Goal: Transaction & Acquisition: Purchase product/service

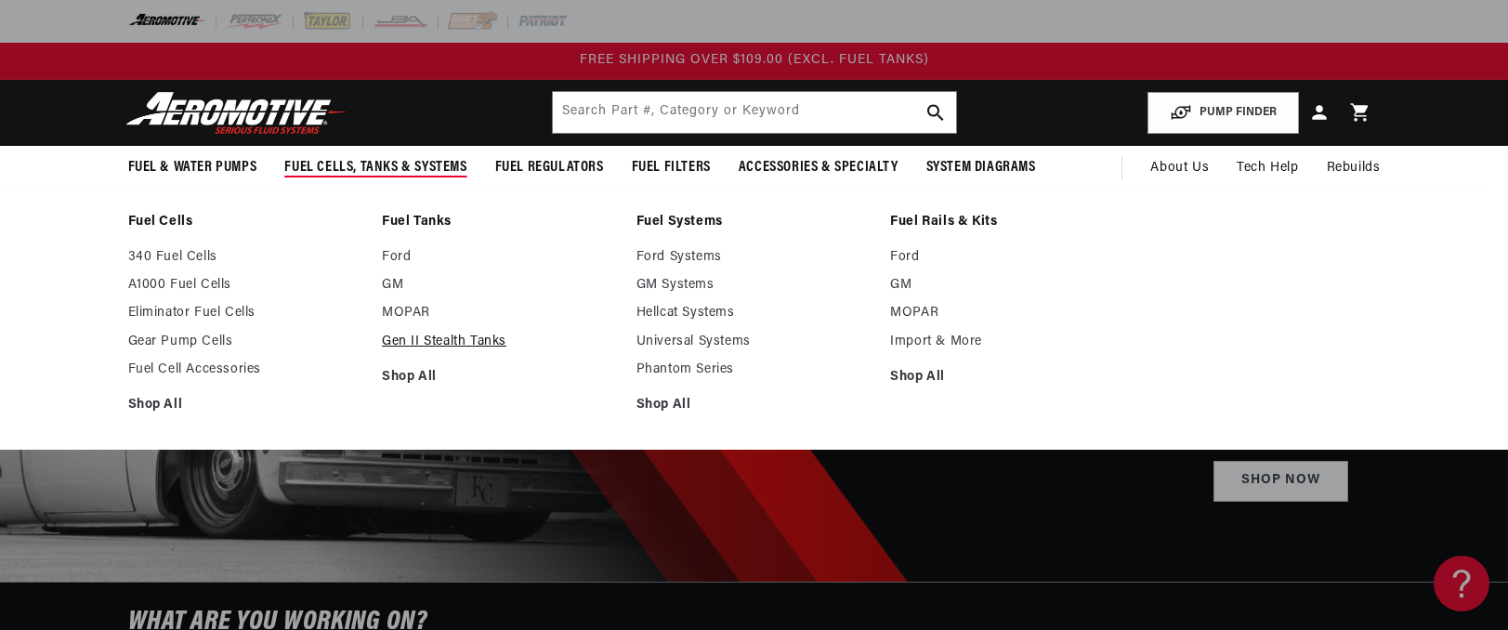
click at [424, 341] on link "Gen II Stealth Tanks" at bounding box center [500, 342] width 236 height 17
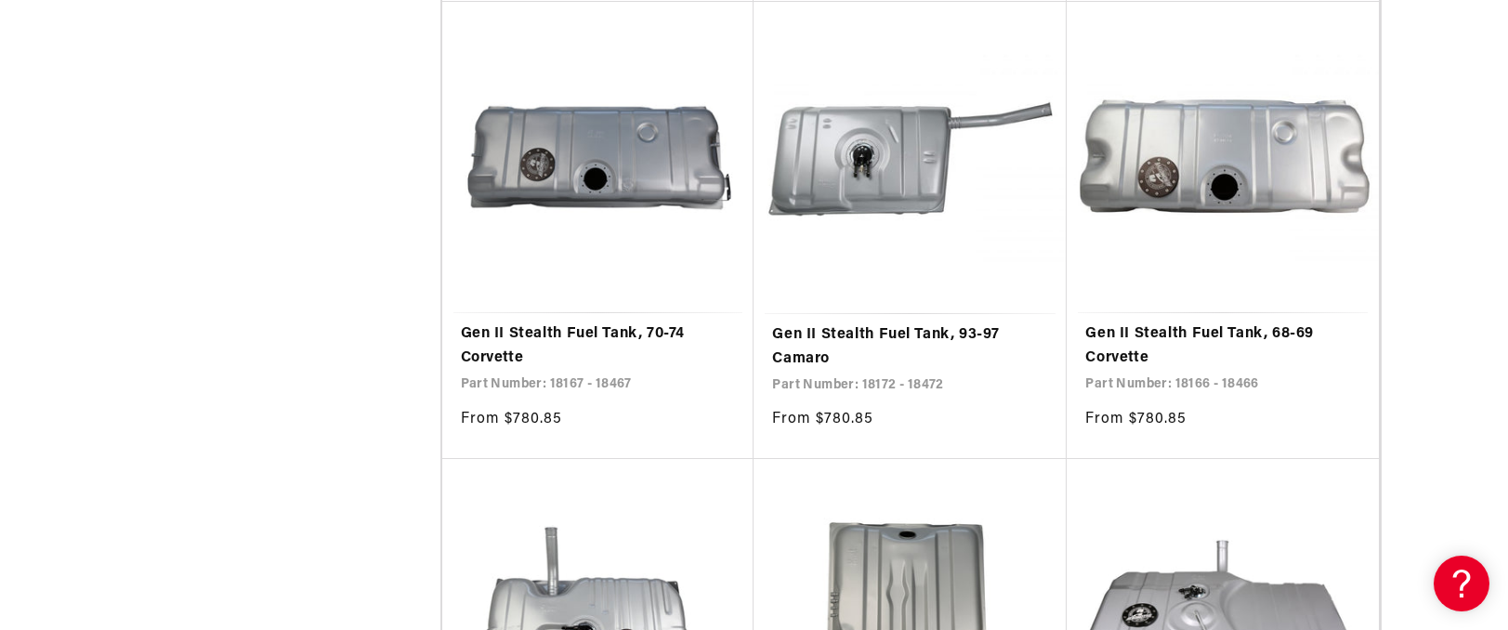
scroll to position [2839, 0]
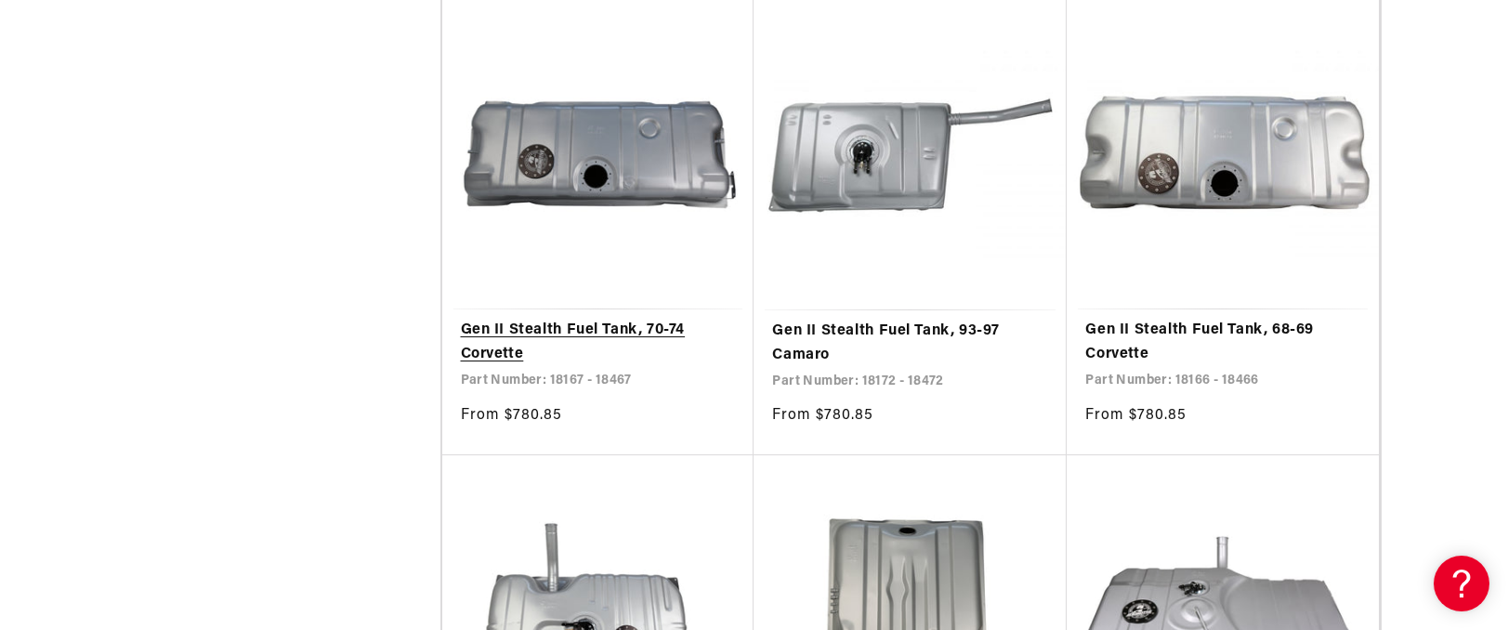
click at [517, 332] on link "Gen II Stealth Fuel Tank, 70-74 Corvette" at bounding box center [598, 342] width 275 height 47
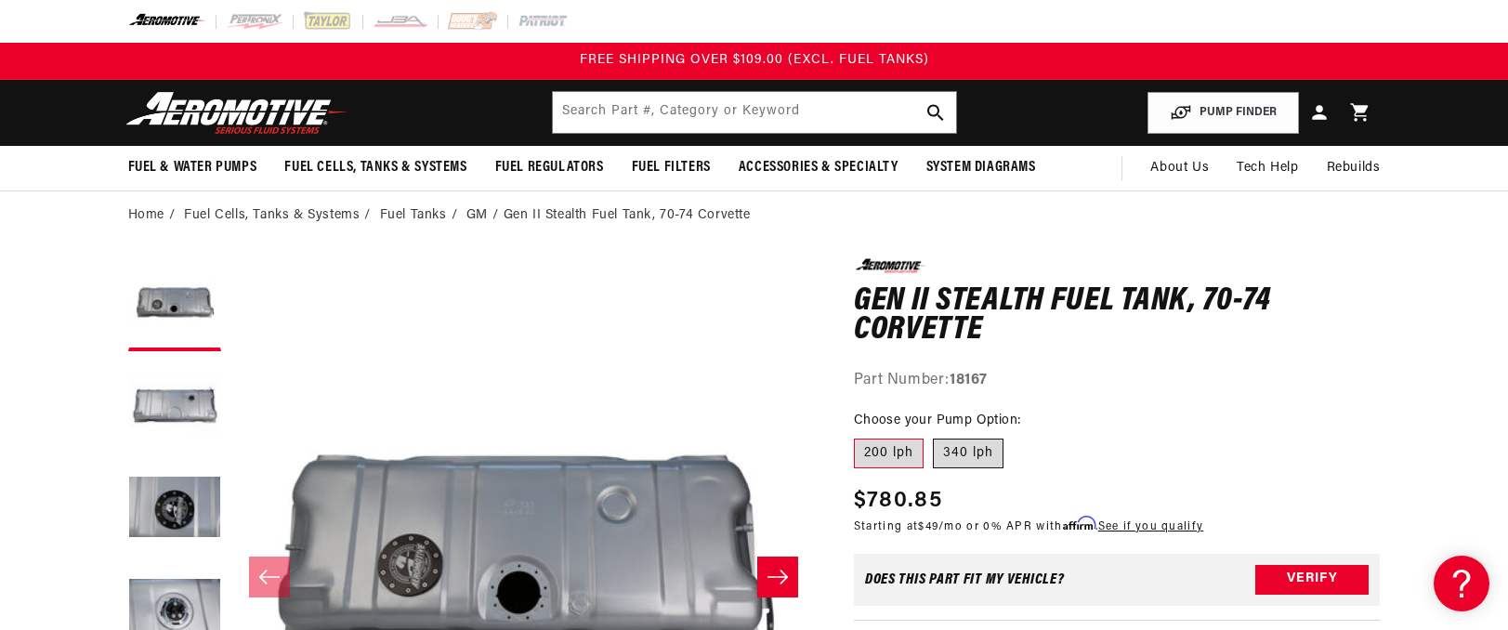
click at [990, 458] on label "340 lph" at bounding box center [968, 454] width 71 height 30
click at [934, 436] on input "340 lph" at bounding box center [933, 435] width 1 height 1
radio input "true"
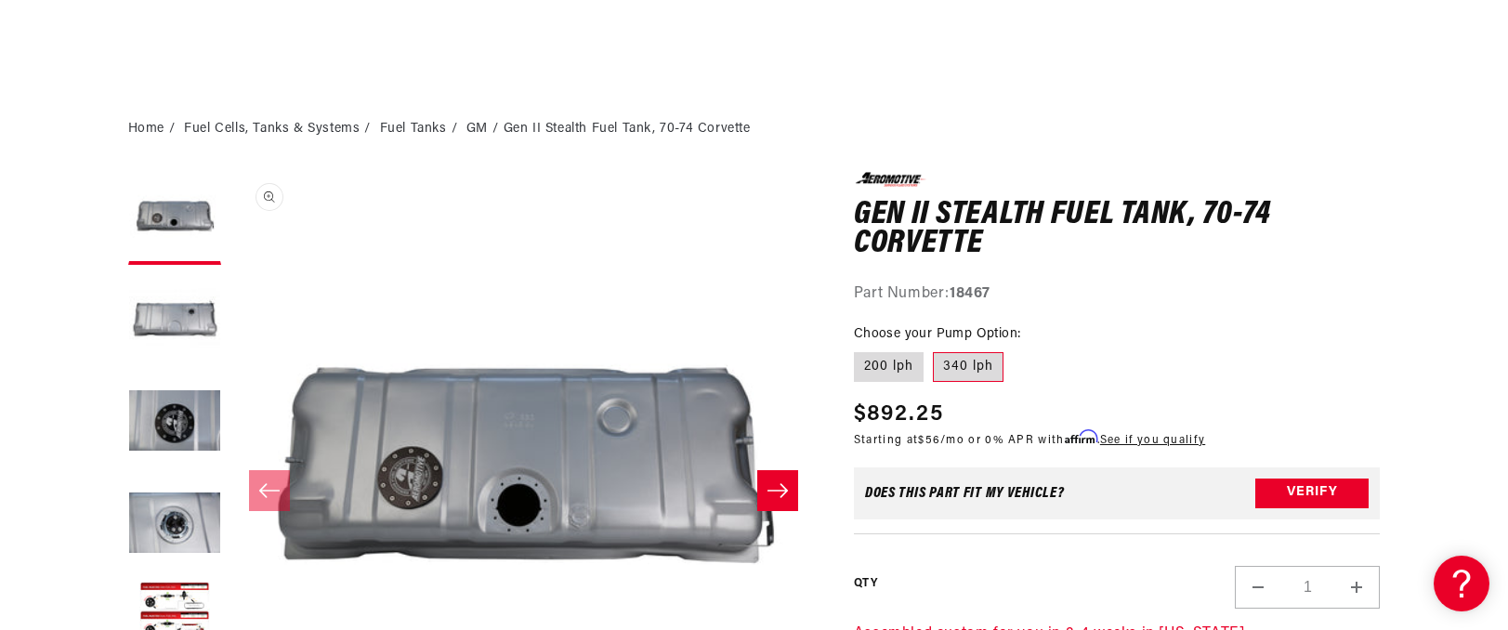
scroll to position [292, 0]
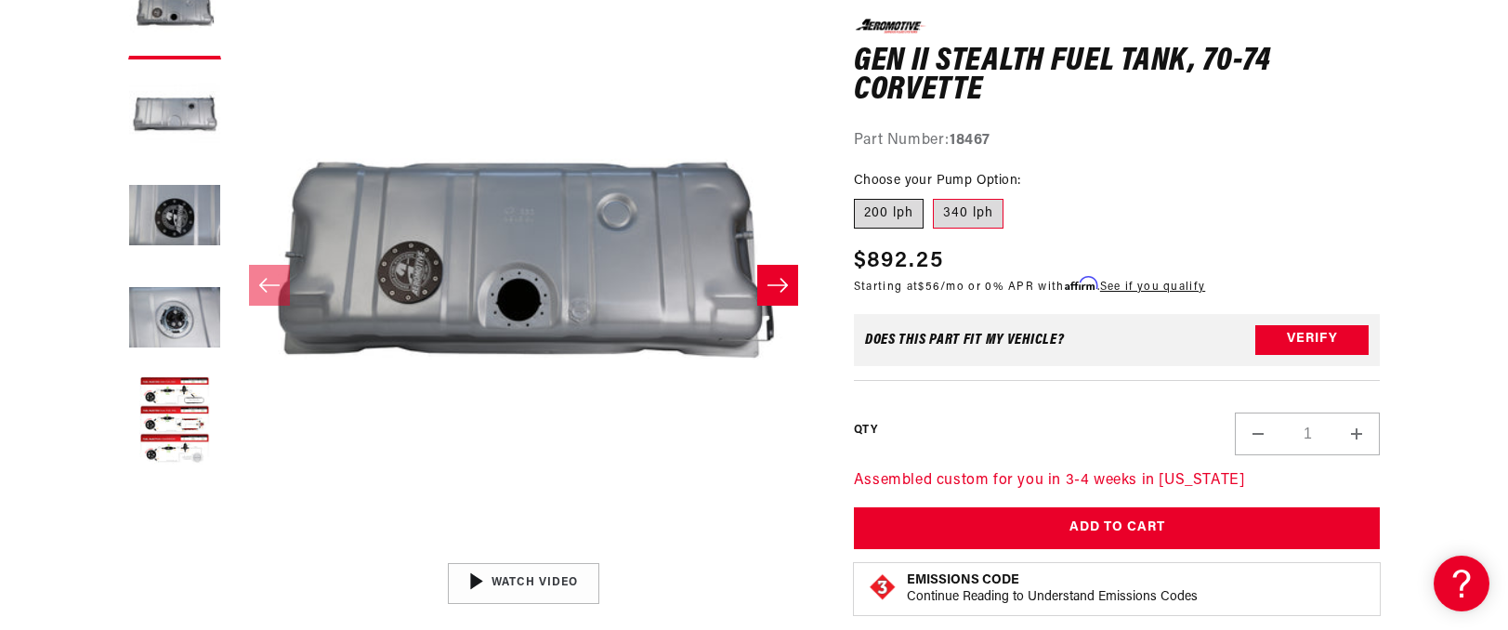
click at [887, 212] on label "200 lph" at bounding box center [889, 214] width 70 height 30
click at [859, 196] on input "200 lph" at bounding box center [858, 195] width 1 height 1
radio input "true"
click at [976, 215] on label "340 lph" at bounding box center [968, 214] width 71 height 30
click at [934, 196] on input "340 lph" at bounding box center [933, 195] width 1 height 1
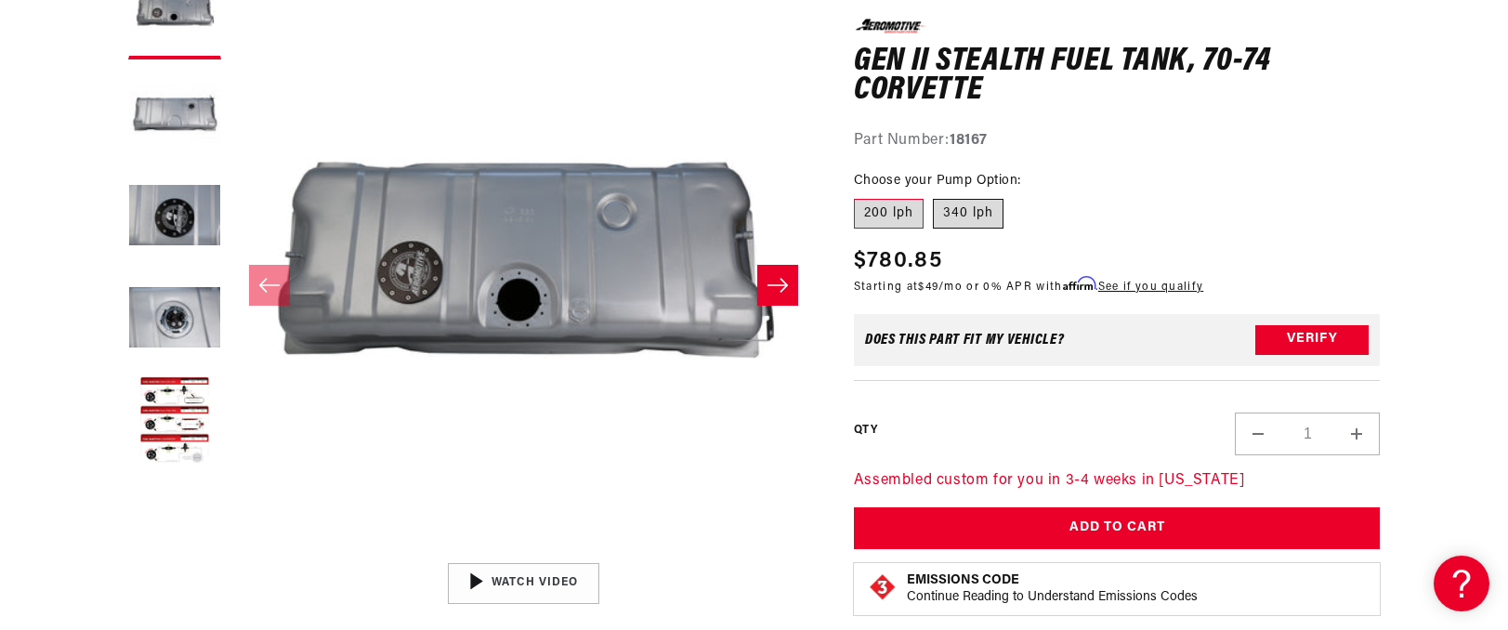
radio input "true"
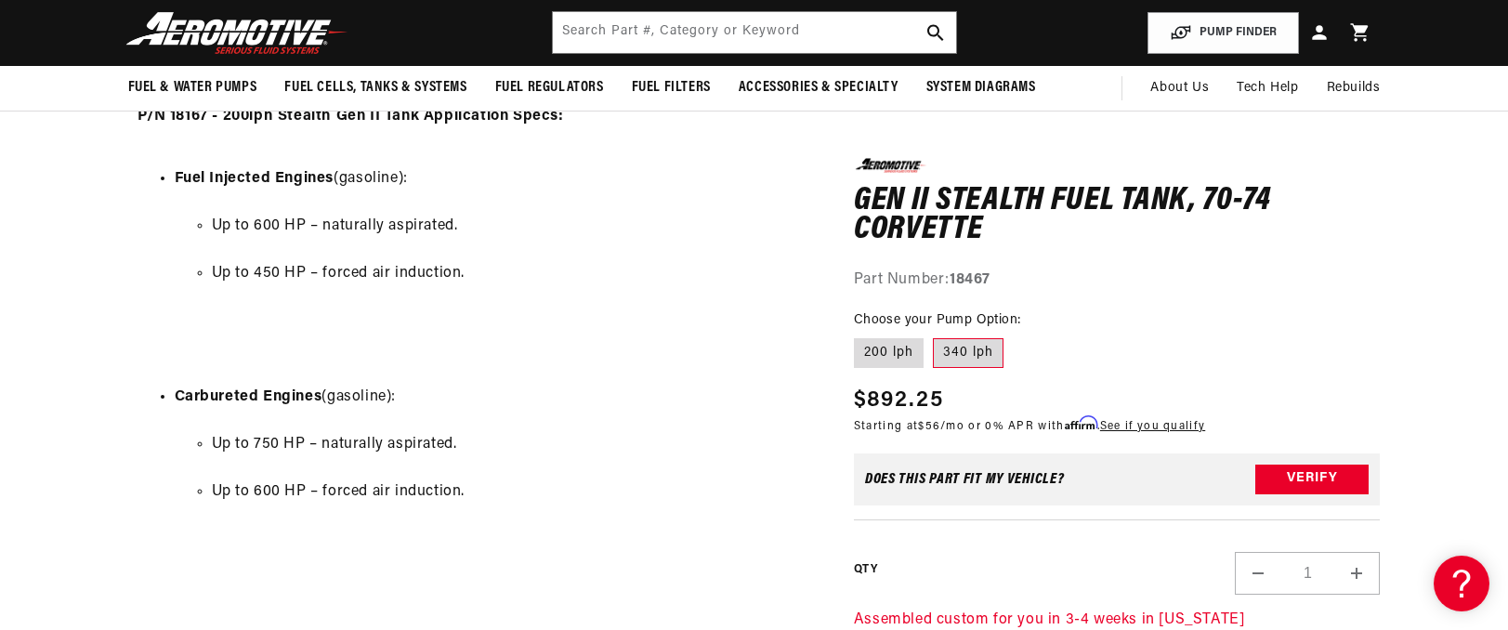
scroll to position [1586, 0]
